Goal: Obtain resource: Download file/media

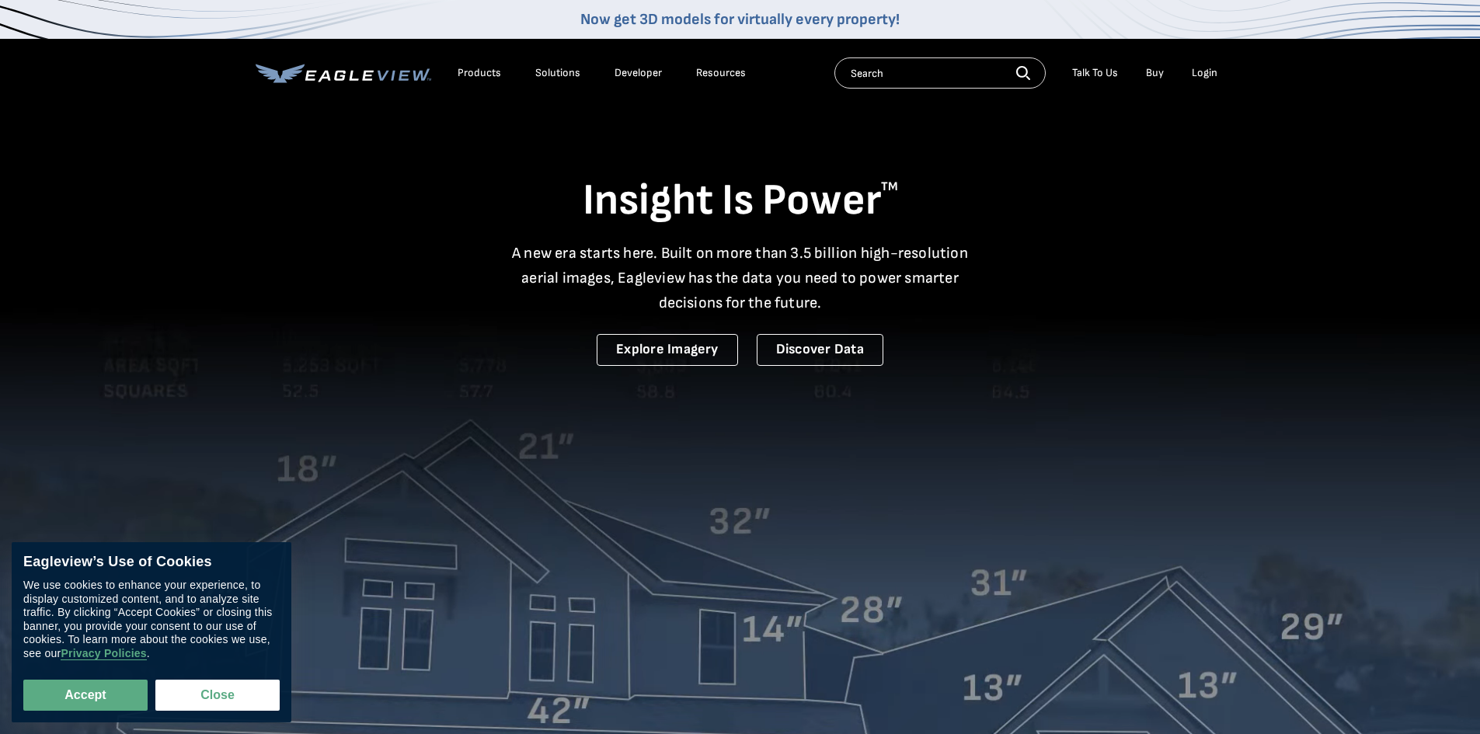
click at [1211, 72] on div "Login" at bounding box center [1205, 73] width 26 height 14
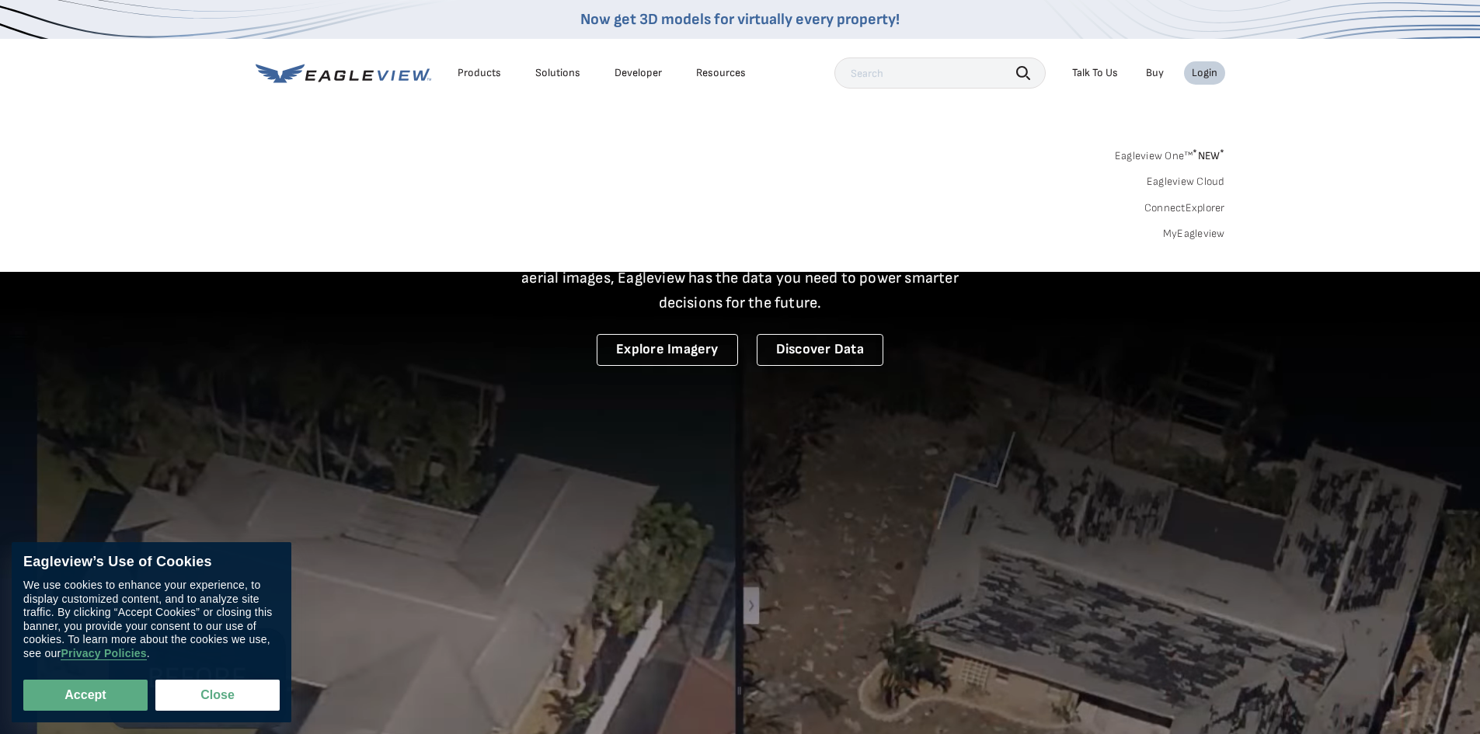
click at [1204, 231] on link "MyEagleview" at bounding box center [1194, 234] width 62 height 14
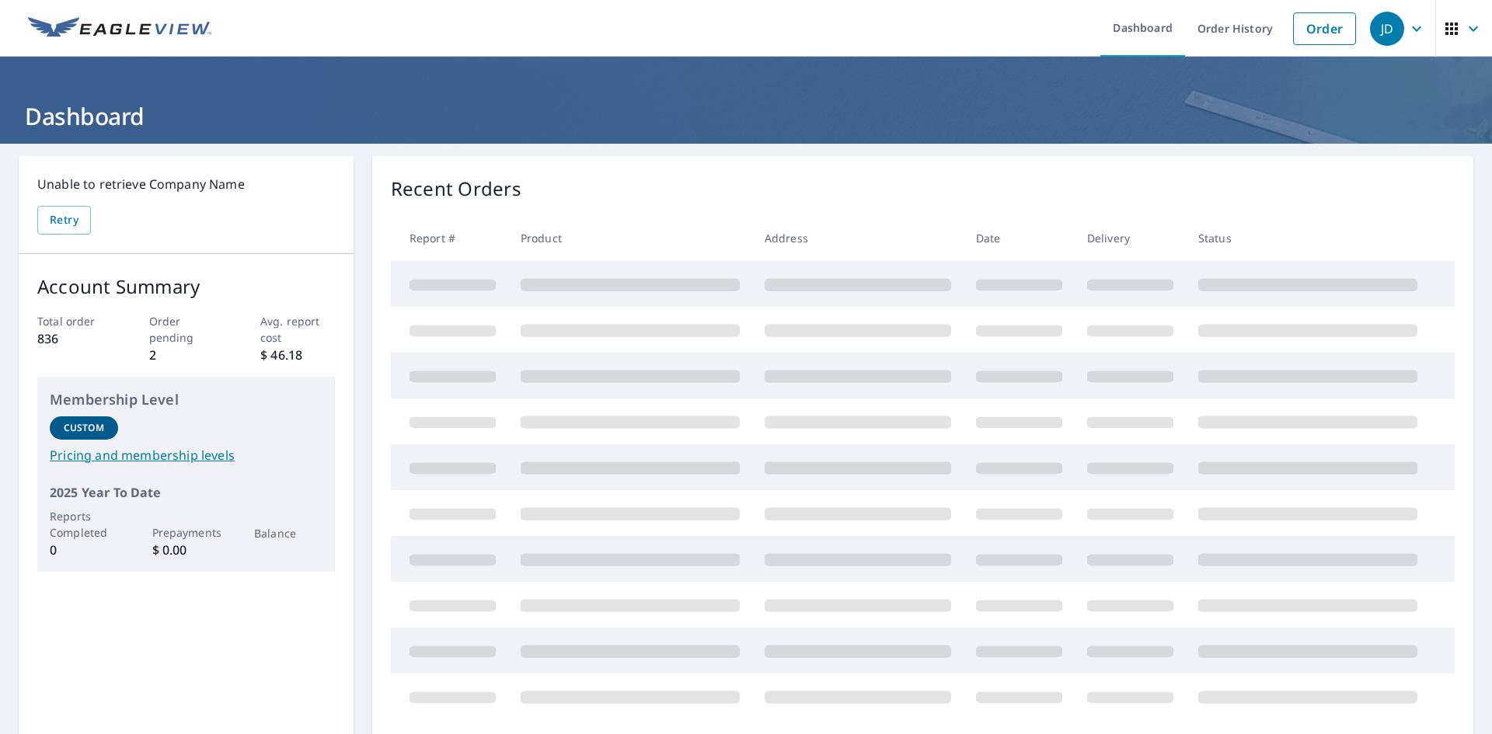
click at [1469, 30] on icon "button" at bounding box center [1473, 28] width 9 height 5
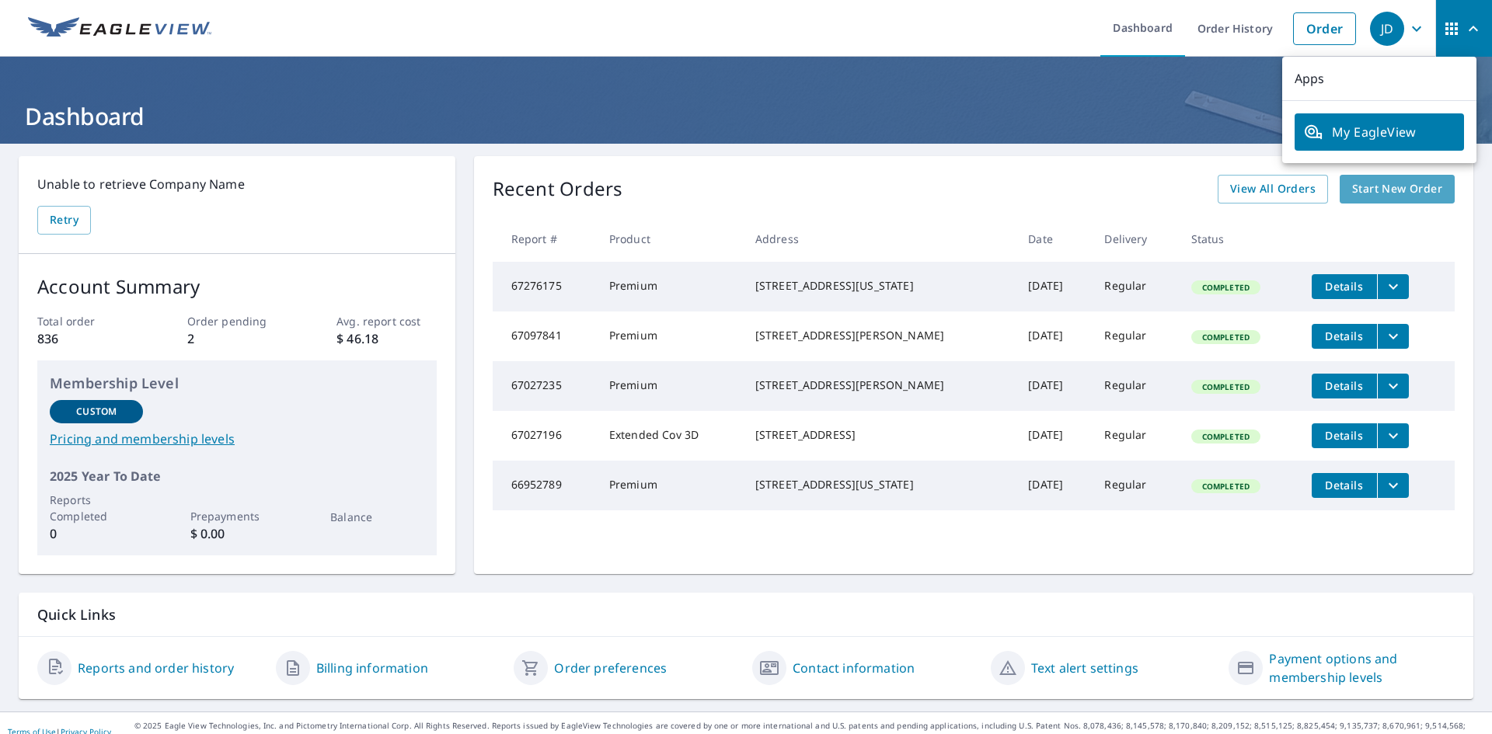
click at [1382, 189] on span "Start New Order" at bounding box center [1397, 189] width 90 height 19
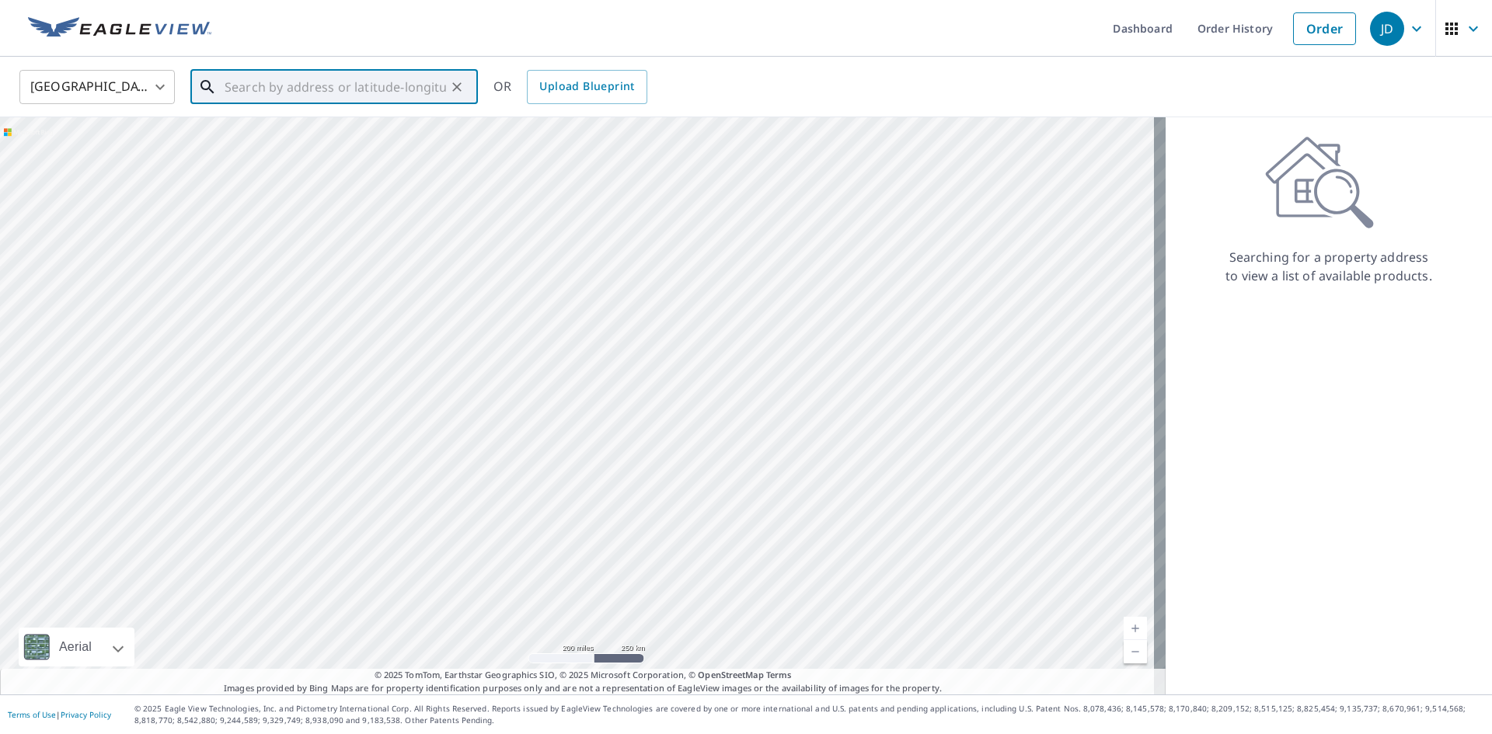
click at [239, 86] on input "text" at bounding box center [335, 87] width 221 height 44
click at [226, 136] on span "[GEOGRAPHIC_DATA]" at bounding box center [343, 132] width 244 height 19
type input "[STREET_ADDRESS][PERSON_NAME]"
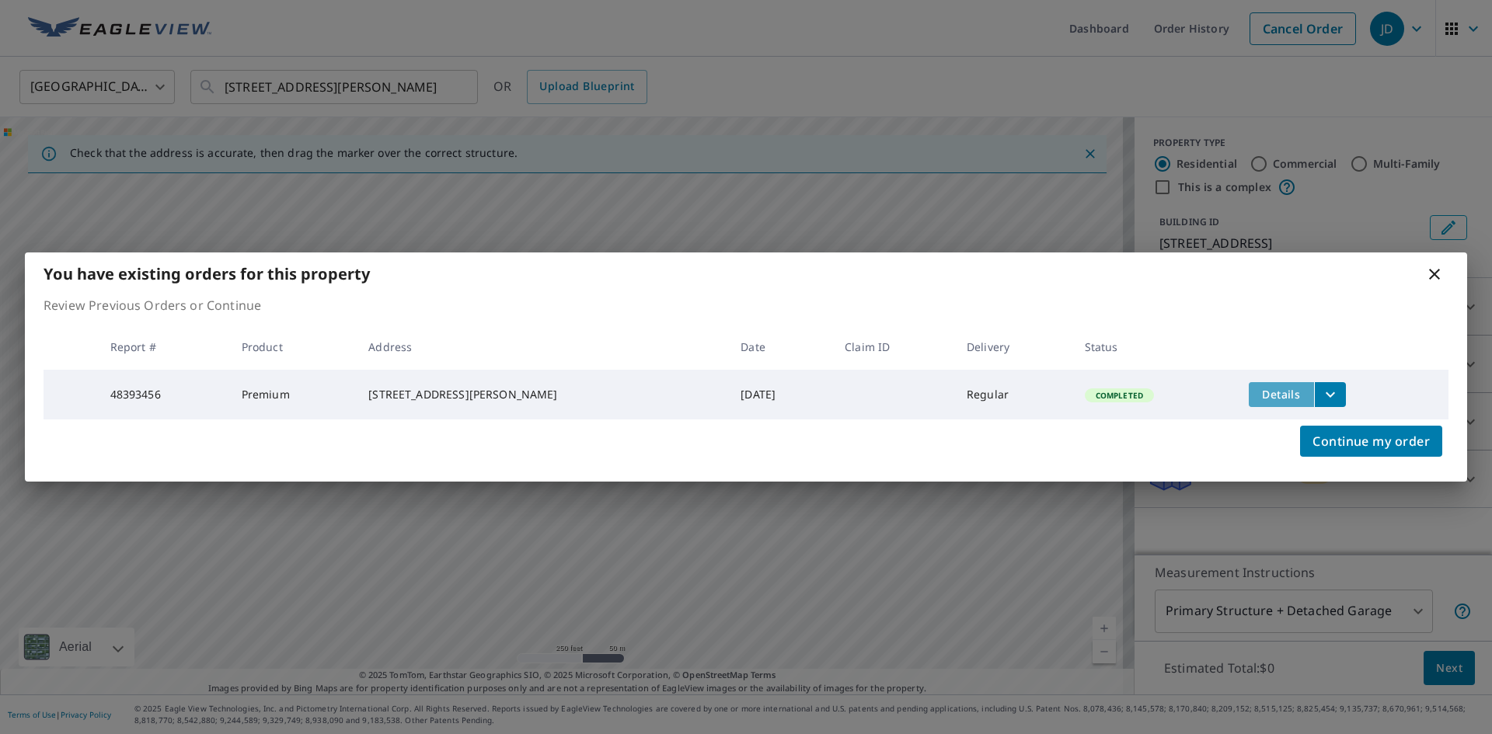
click at [1261, 394] on span "Details" at bounding box center [1281, 394] width 47 height 15
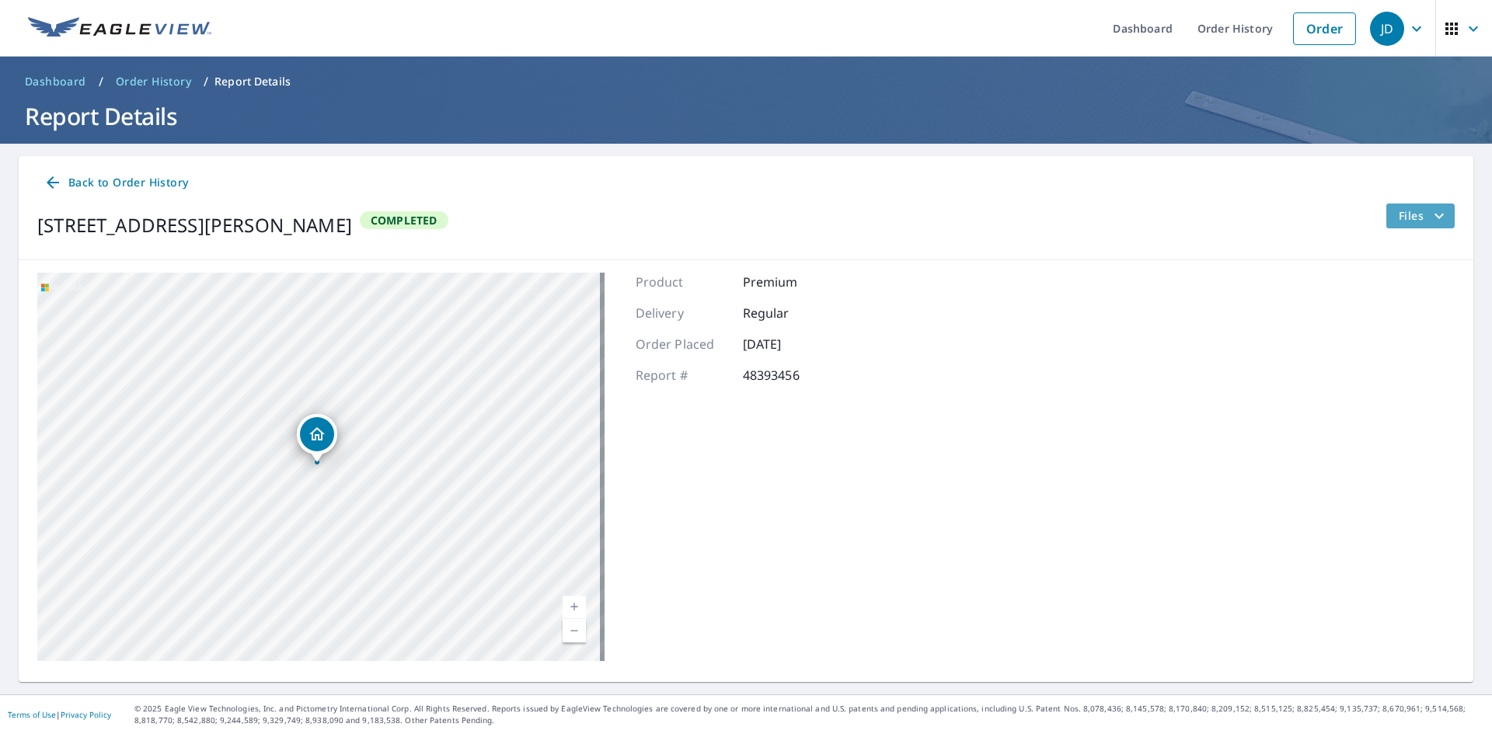
click at [1434, 216] on icon "filesDropdownBtn-48393456" at bounding box center [1439, 216] width 19 height 19
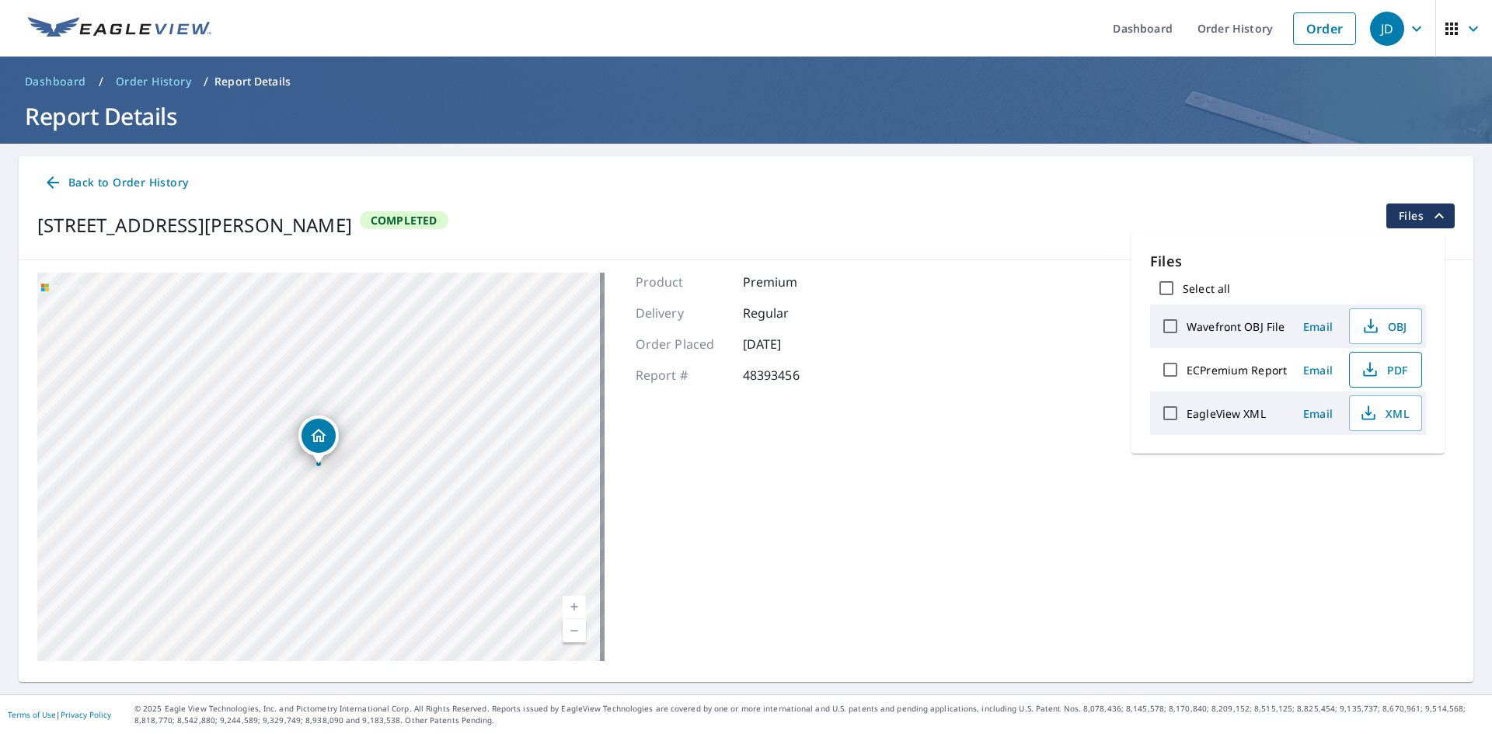
click at [1380, 369] on span "PDF" at bounding box center [1384, 370] width 50 height 19
click at [1464, 31] on icon "button" at bounding box center [1473, 28] width 19 height 19
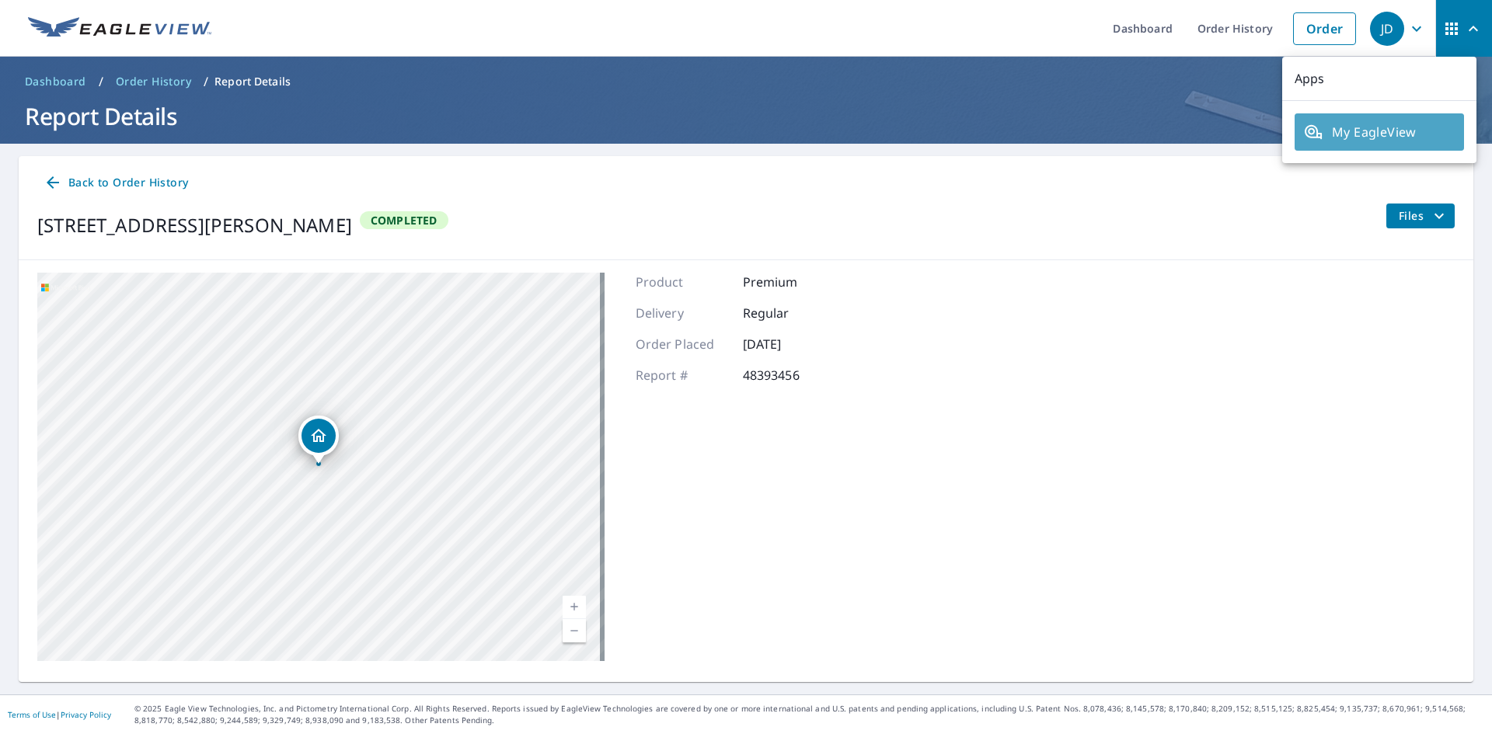
click at [1407, 129] on span "My EagleView" at bounding box center [1379, 132] width 151 height 19
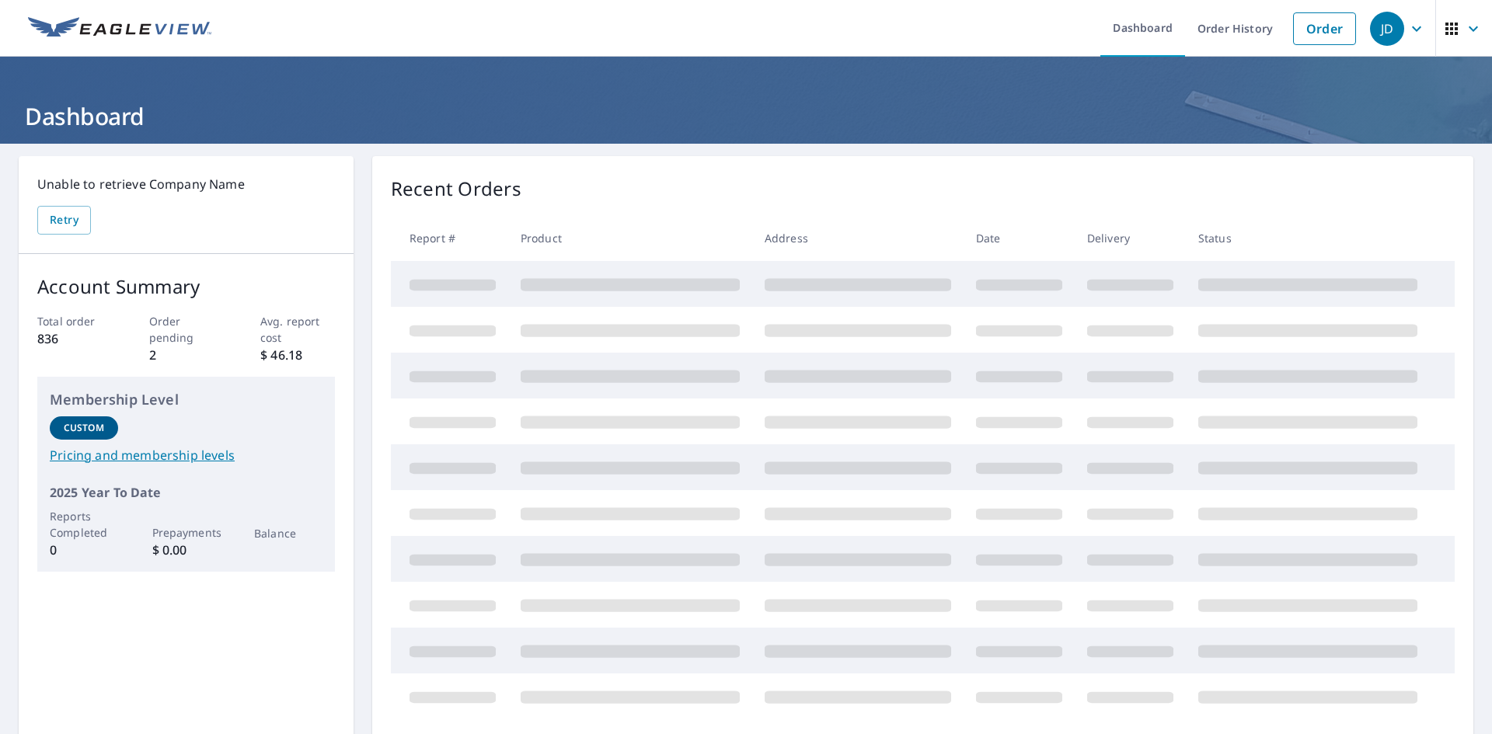
click at [1464, 26] on icon "button" at bounding box center [1473, 28] width 19 height 19
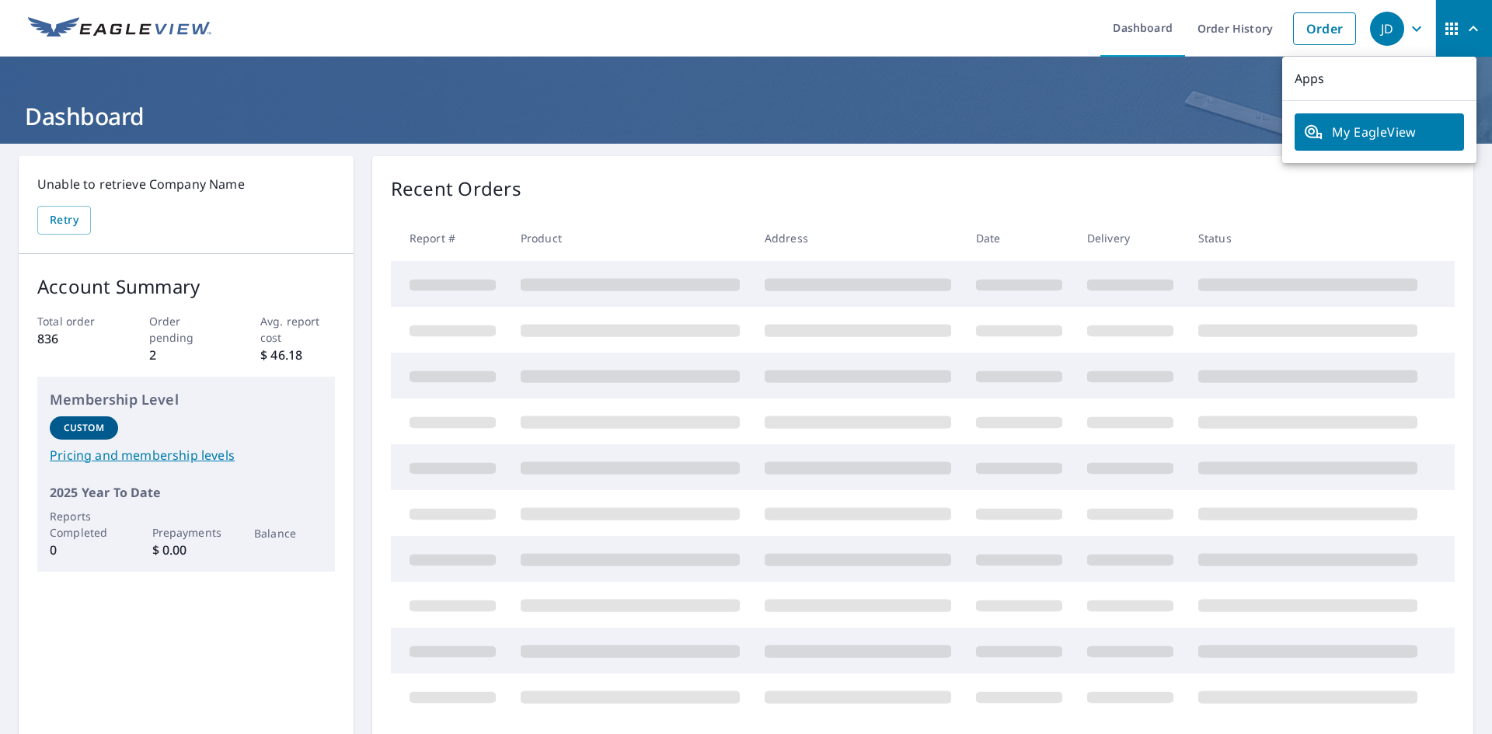
click at [1407, 27] on icon "button" at bounding box center [1416, 28] width 19 height 19
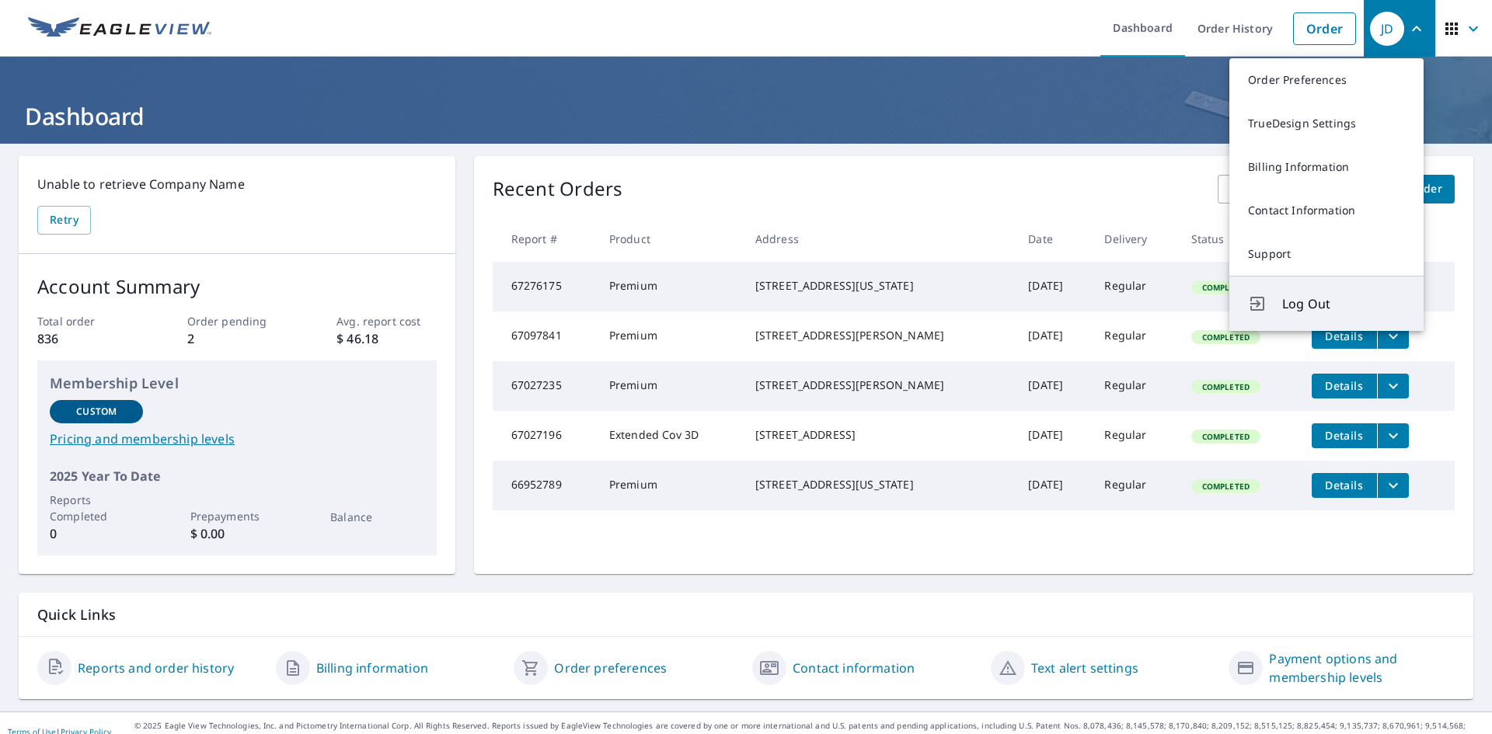
click at [1314, 296] on span "Log Out" at bounding box center [1343, 304] width 123 height 19
